Goal: Go to known website: Access a specific website the user already knows

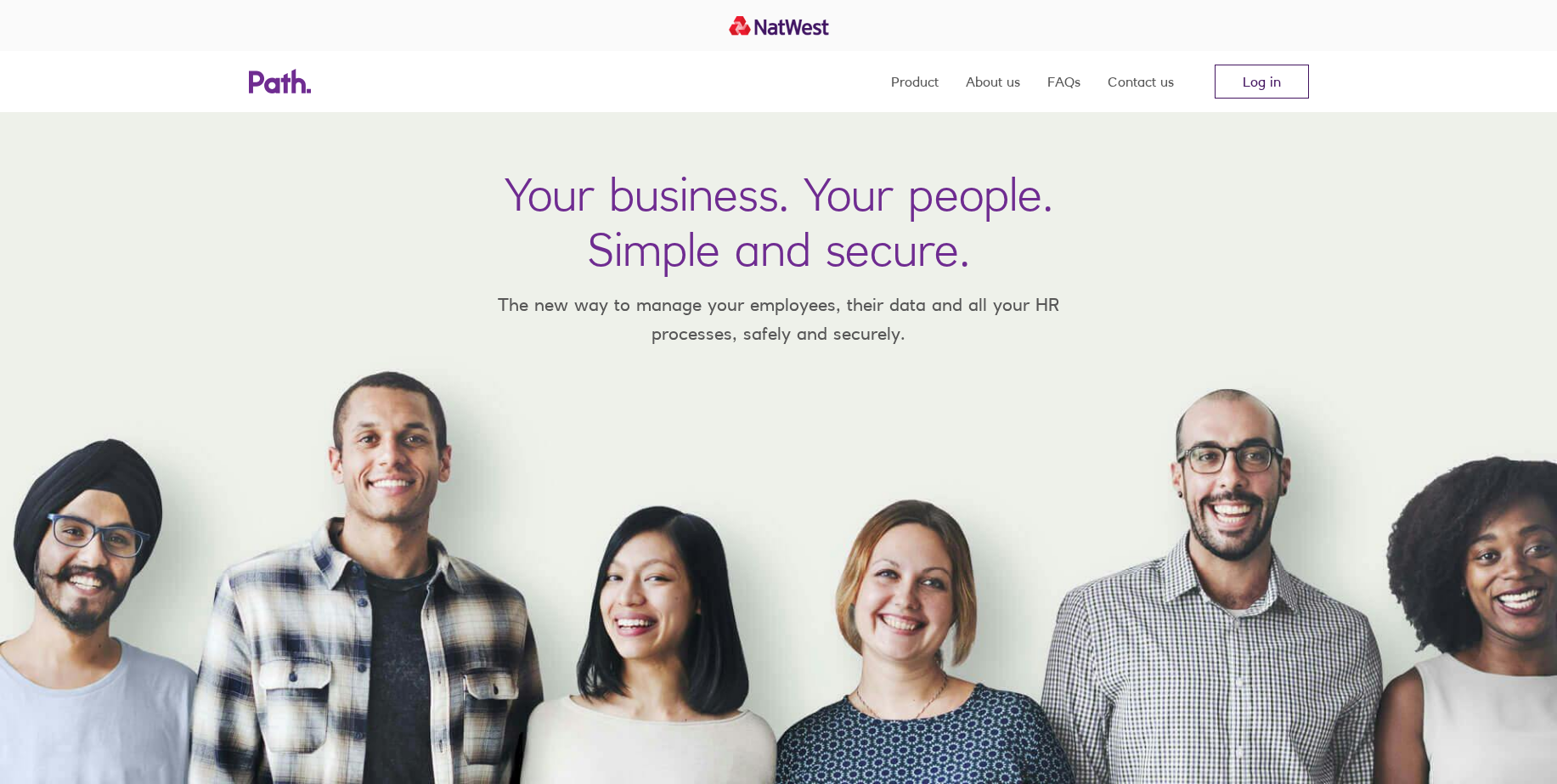
click at [1302, 85] on link "Log in" at bounding box center [1261, 81] width 94 height 34
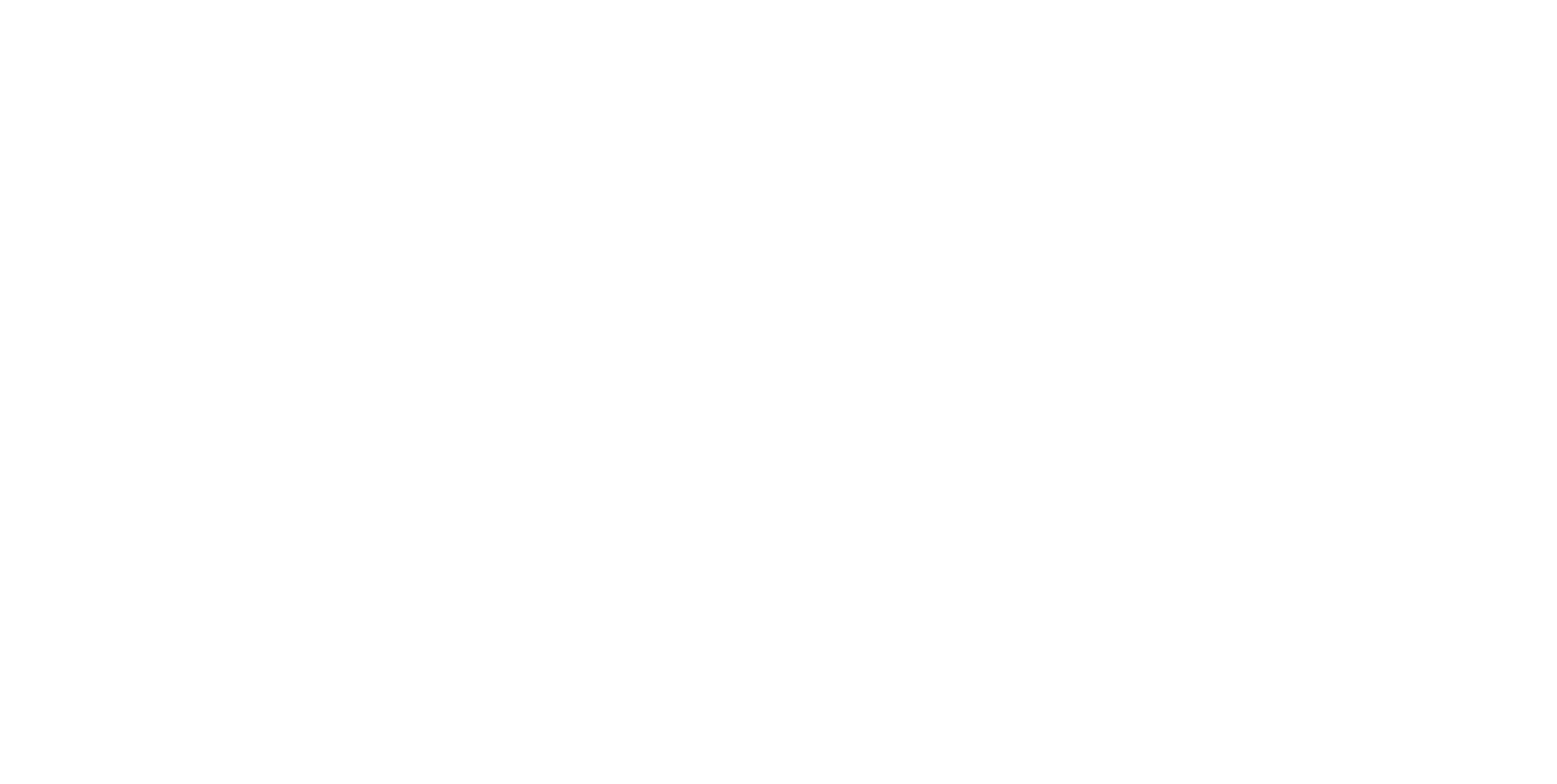
click at [831, 257] on div at bounding box center [778, 392] width 1557 height 784
